Goal: Task Accomplishment & Management: Manage account settings

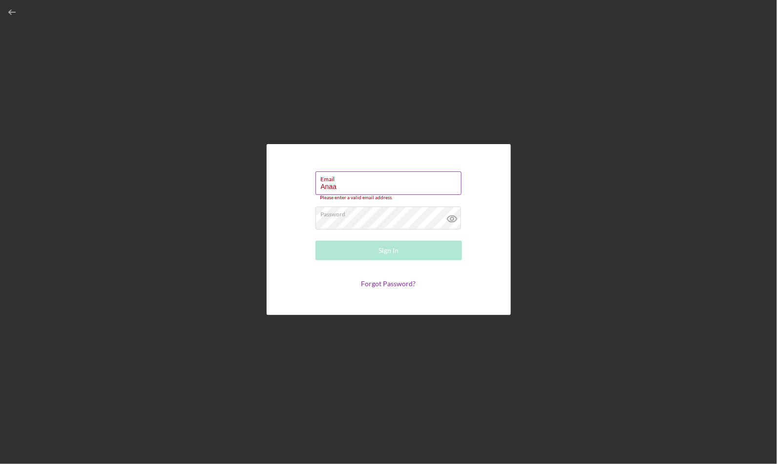
click at [388, 182] on label "Email" at bounding box center [391, 177] width 141 height 11
click at [388, 182] on input "Anaa" at bounding box center [388, 182] width 146 height 23
type input "A"
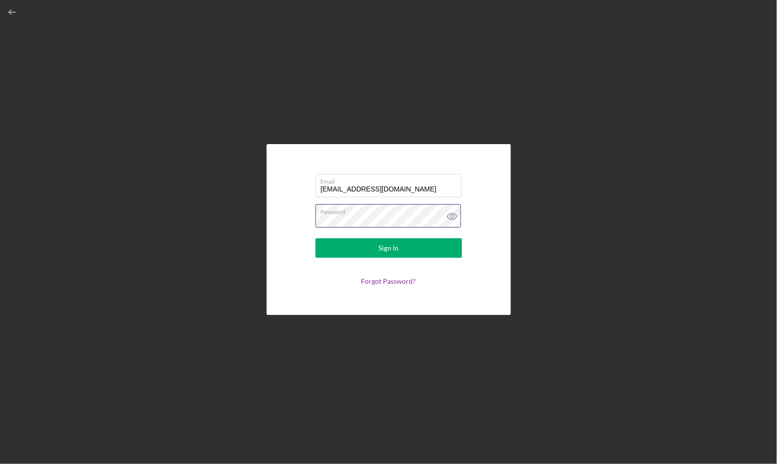
click at [298, 215] on form "Email [EMAIL_ADDRESS][DOMAIN_NAME] Password Sign In Forgot Password?" at bounding box center [388, 229] width 195 height 122
click at [458, 217] on icon at bounding box center [452, 216] width 24 height 24
click at [385, 247] on div "Sign In" at bounding box center [388, 248] width 20 height 20
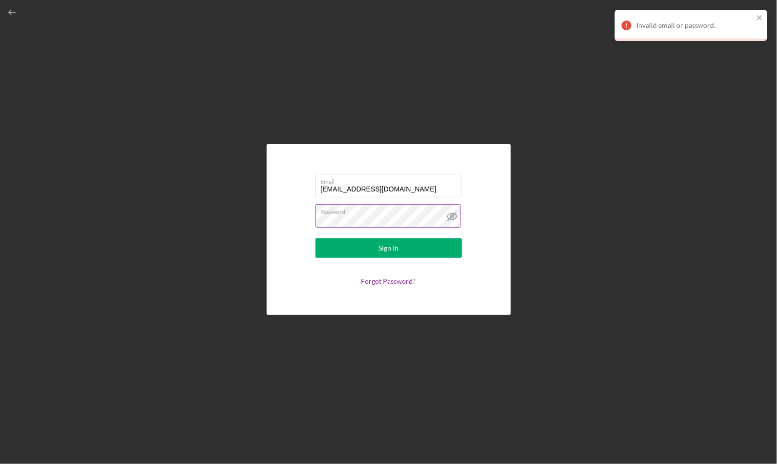
click at [387, 213] on label "Password" at bounding box center [391, 210] width 141 height 11
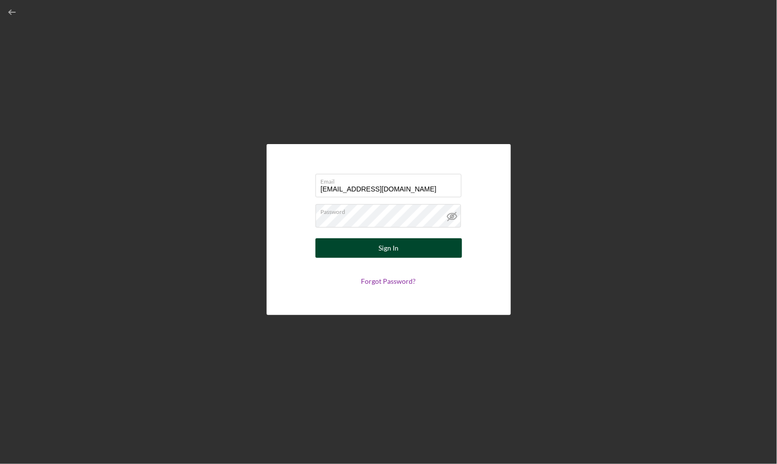
click at [408, 245] on button "Sign In" at bounding box center [388, 248] width 146 height 20
click at [315, 238] on button "Sign In" at bounding box center [388, 248] width 146 height 20
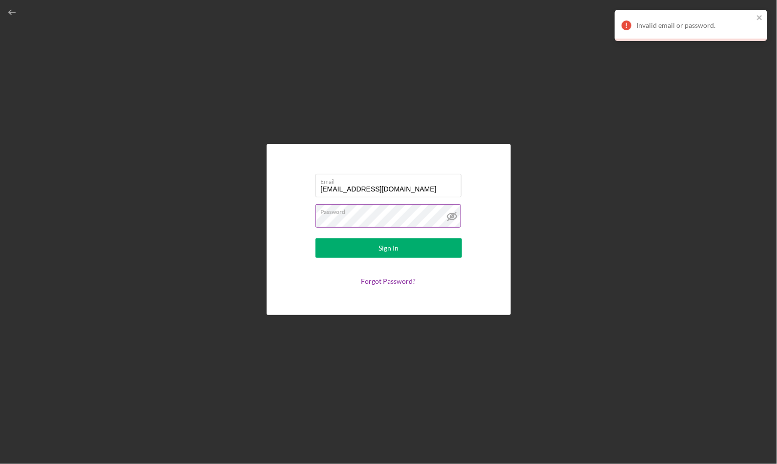
click at [315, 238] on button "Sign In" at bounding box center [388, 248] width 146 height 20
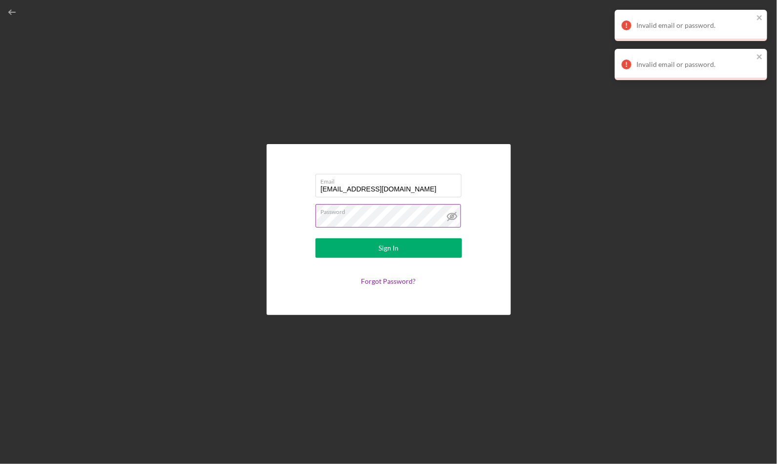
click at [315, 238] on button "Sign In" at bounding box center [388, 248] width 146 height 20
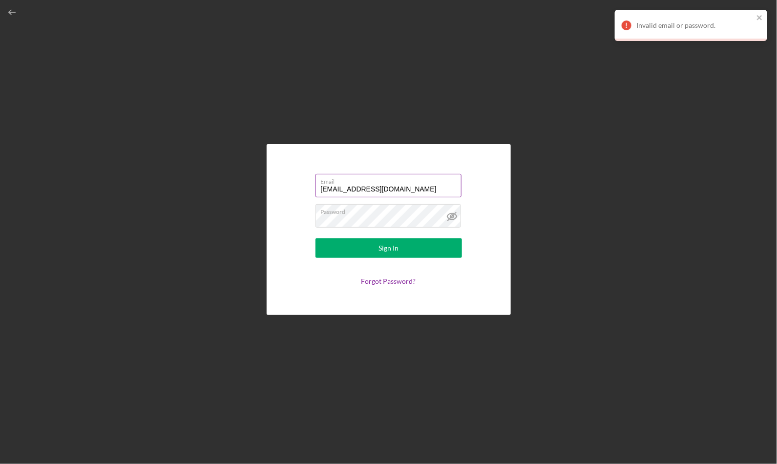
click at [371, 186] on input "[EMAIL_ADDRESS][DOMAIN_NAME]" at bounding box center [388, 185] width 146 height 23
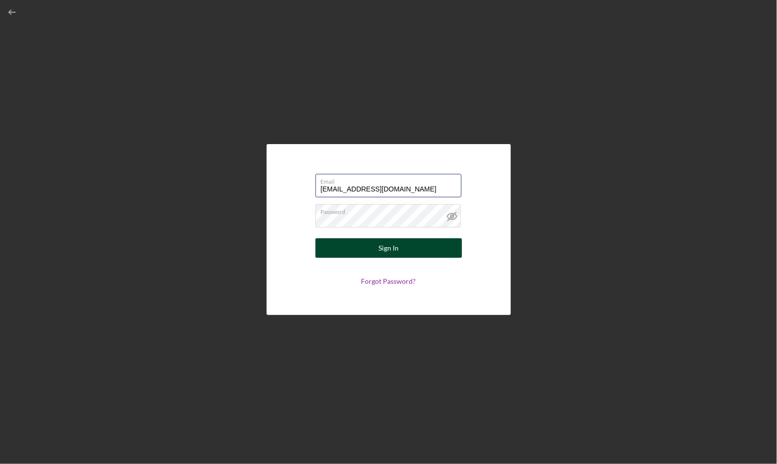
type input "[EMAIL_ADDRESS][DOMAIN_NAME]"
click at [389, 251] on div "Sign In" at bounding box center [388, 248] width 20 height 20
